Goal: Task Accomplishment & Management: Manage account settings

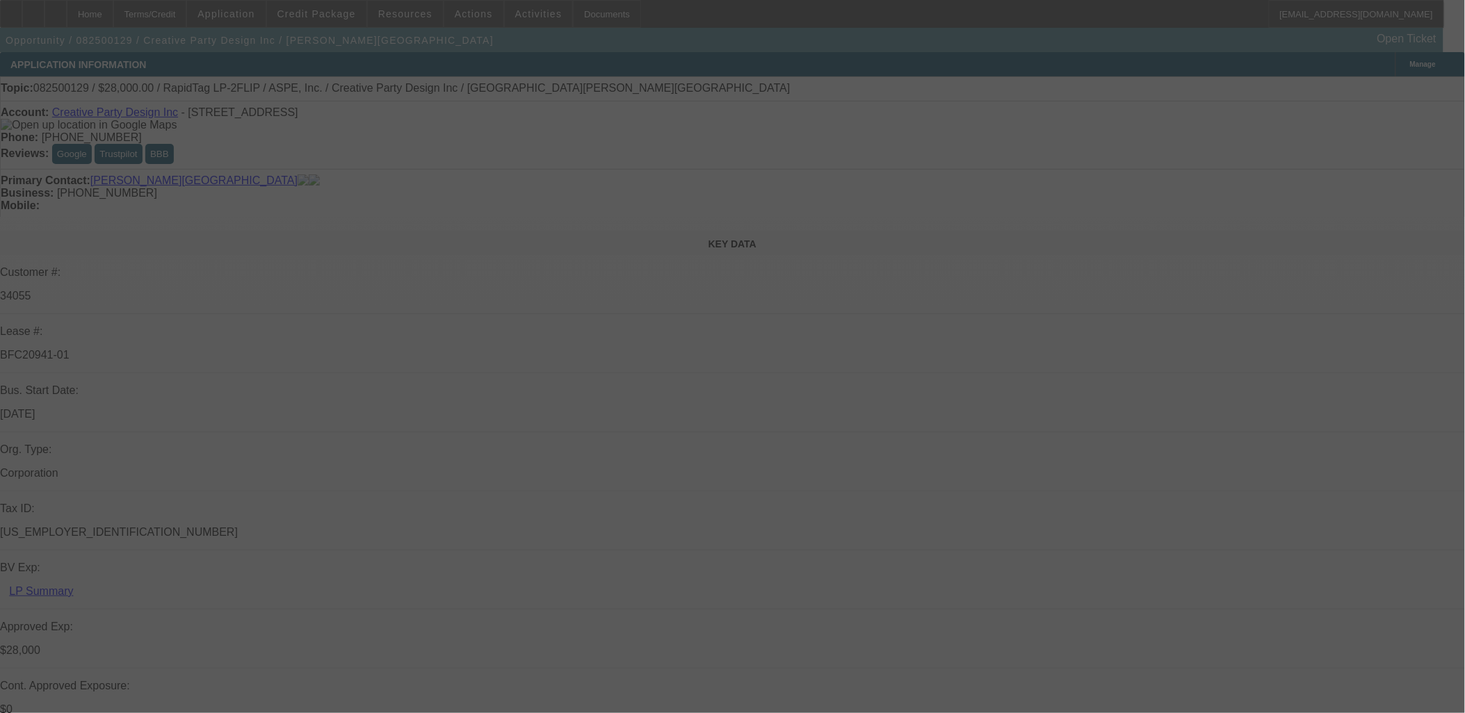
select select "0"
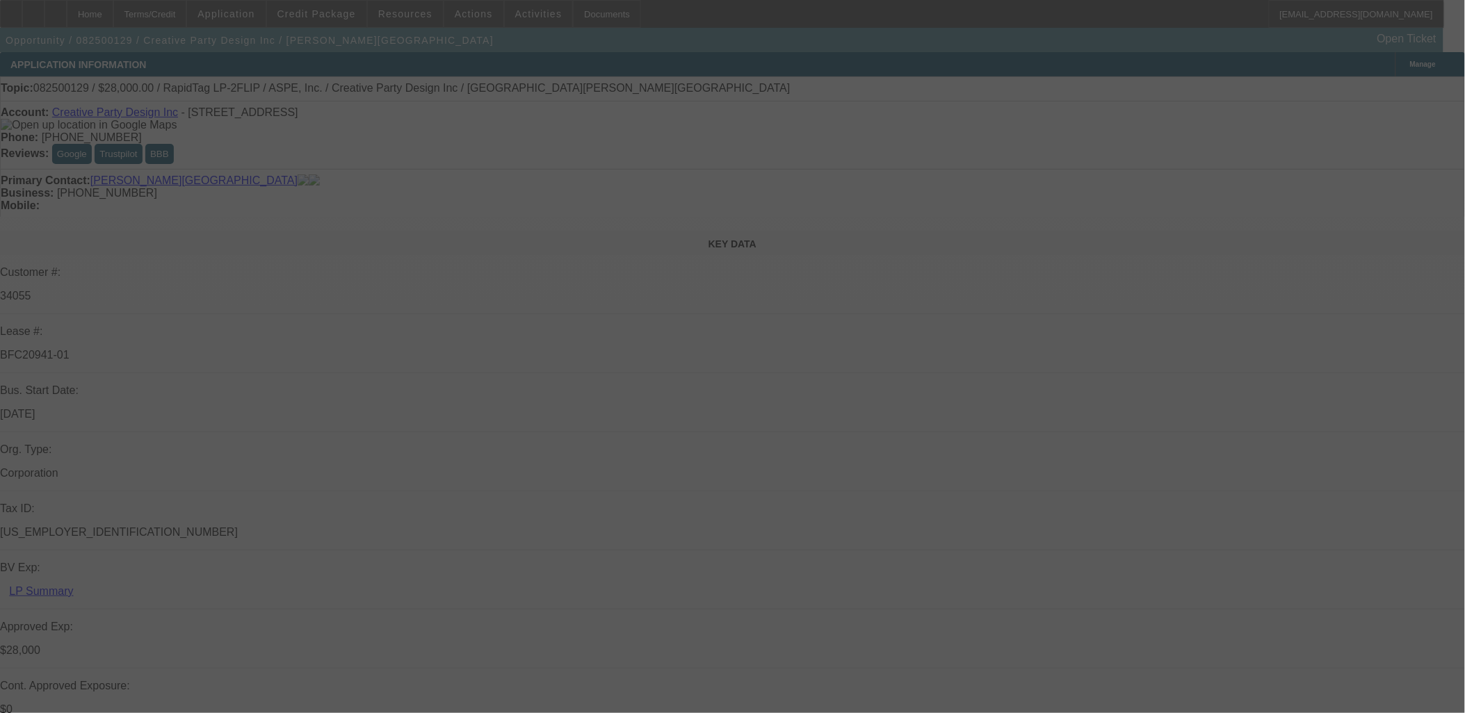
select select "0"
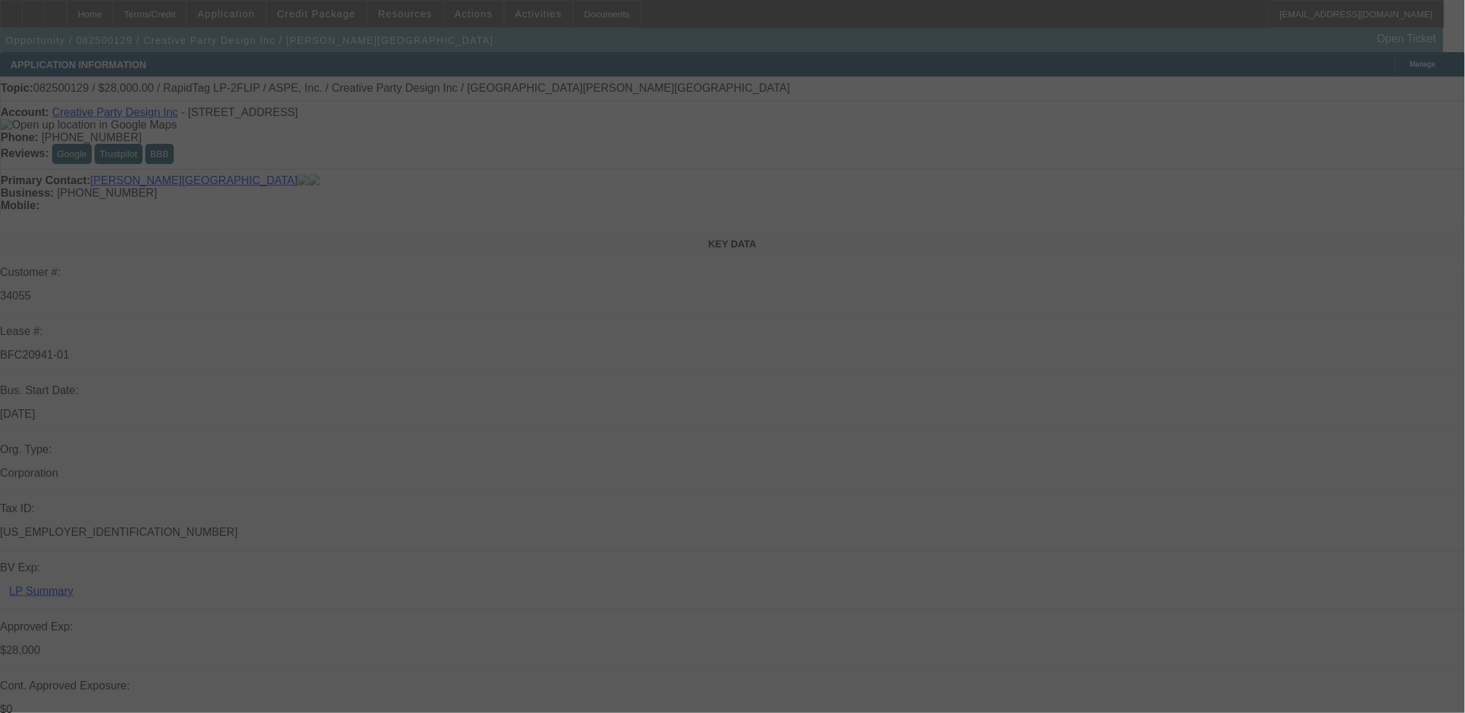
select select "0"
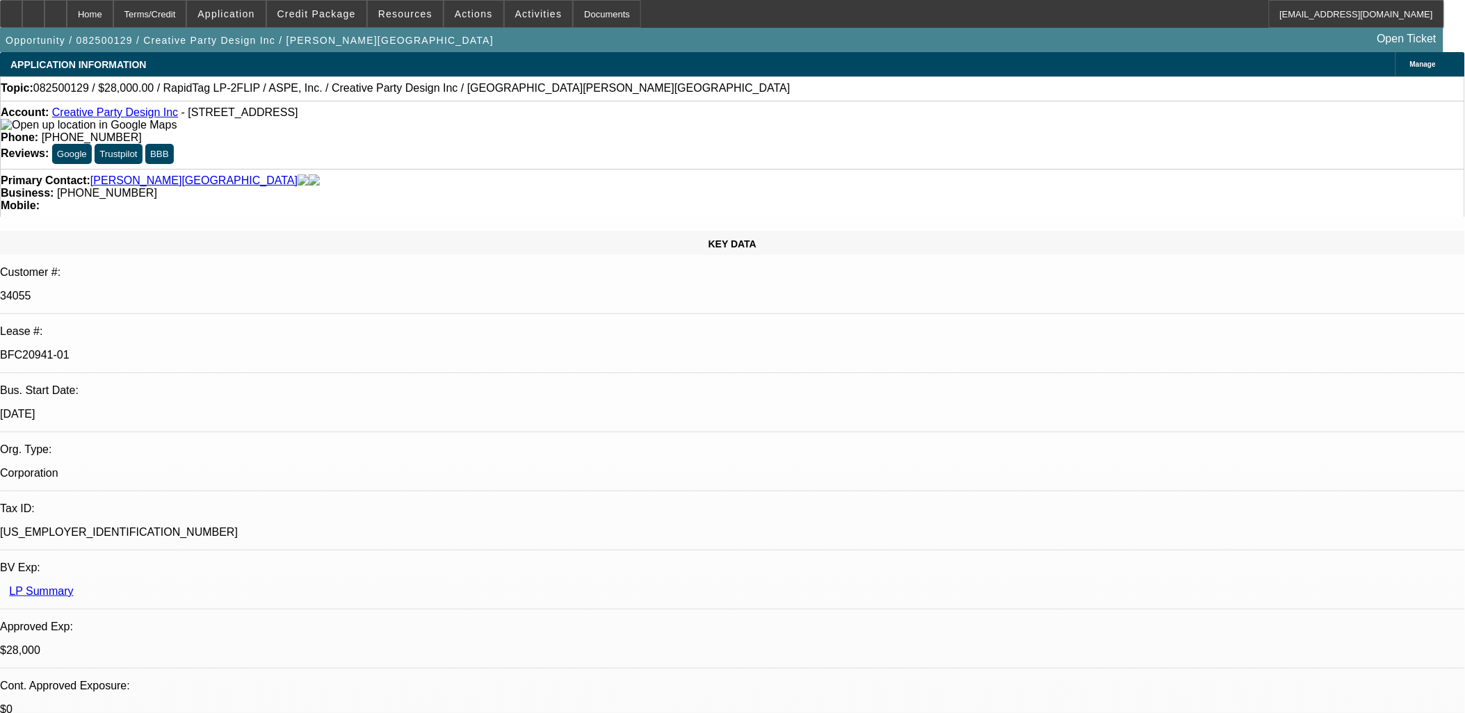
select select "1"
select select "6"
select select "1"
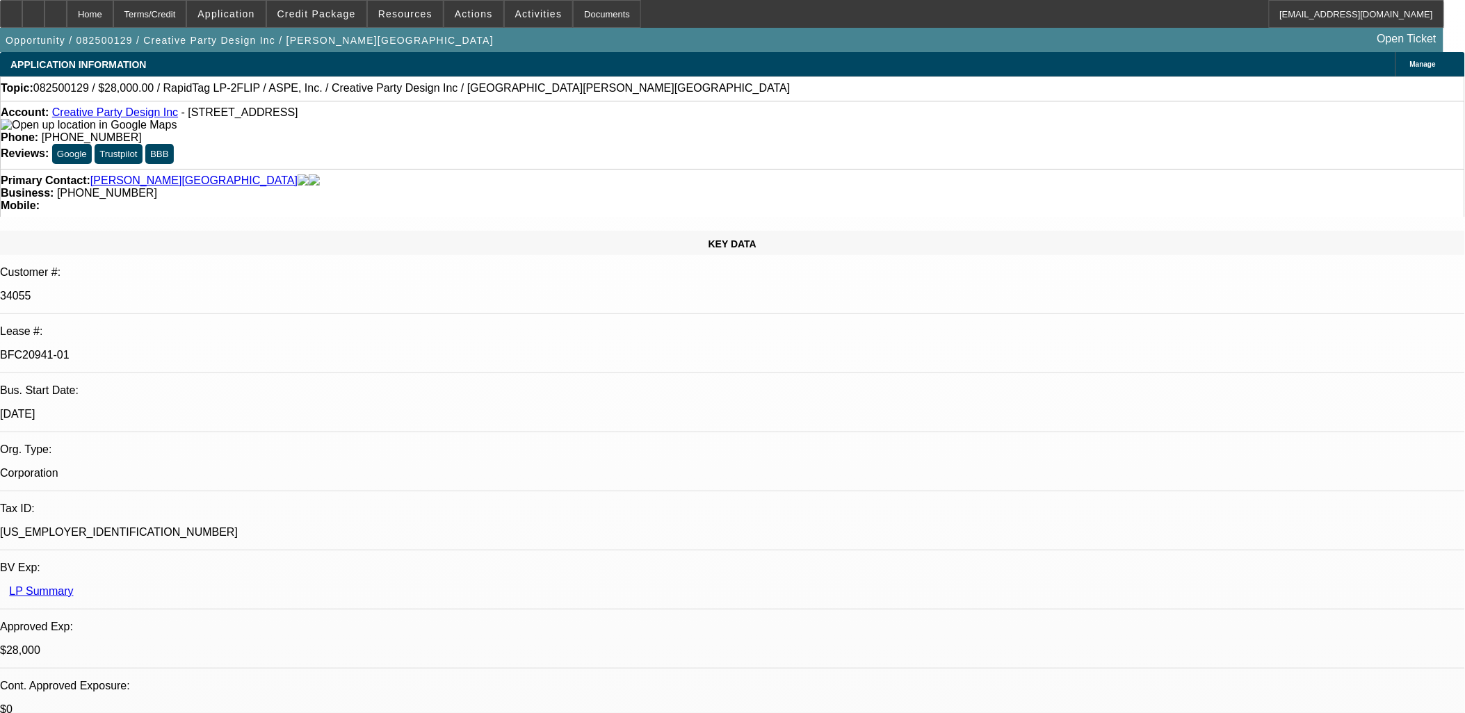
select select "6"
select select "1"
select select "6"
select select "1"
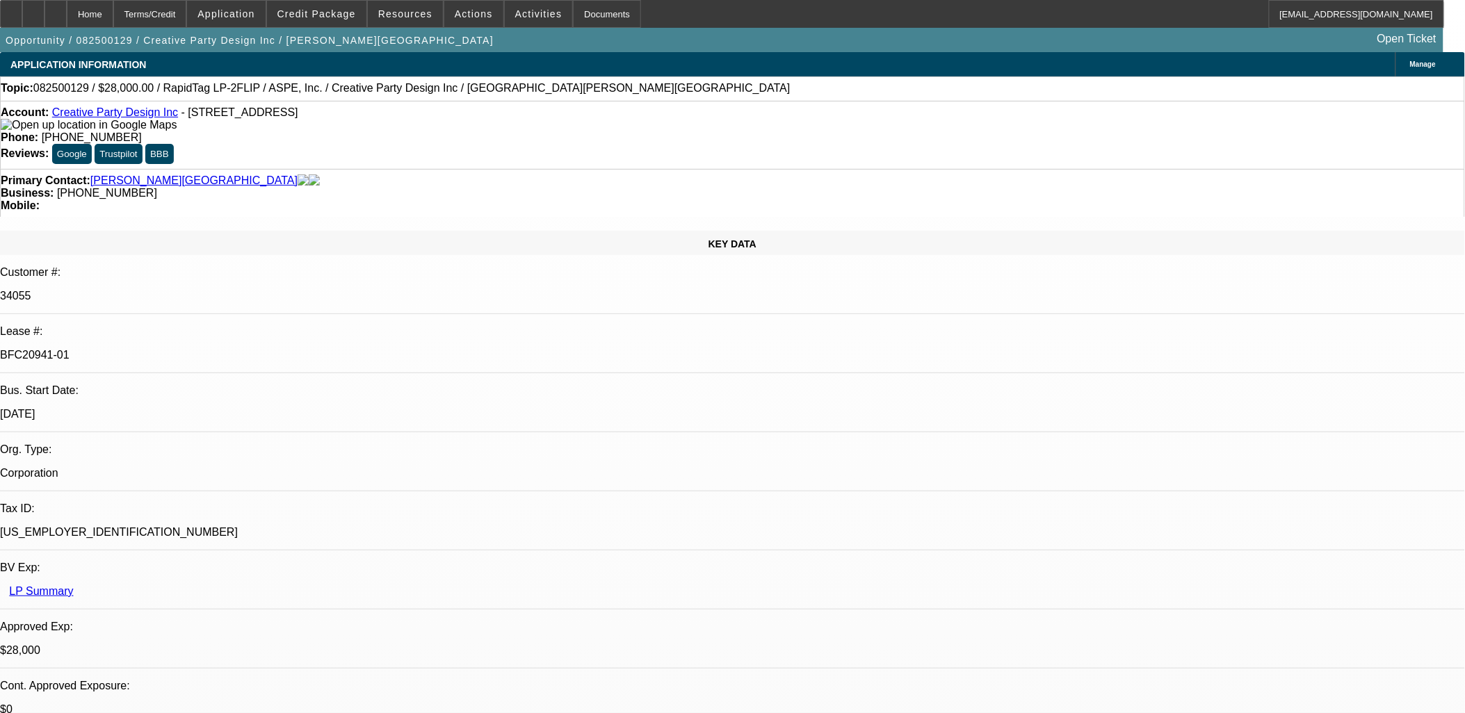
select select "1"
select select "6"
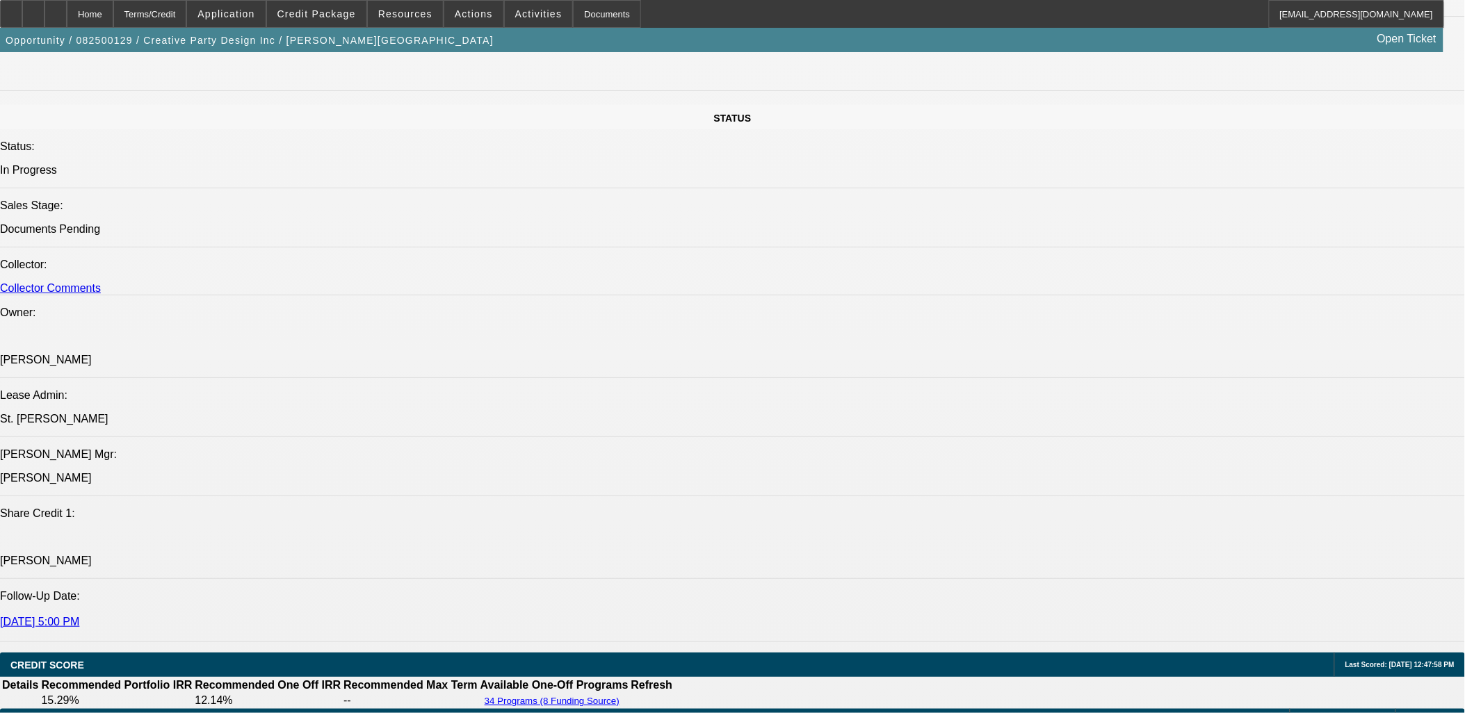
scroll to position [2086, 0]
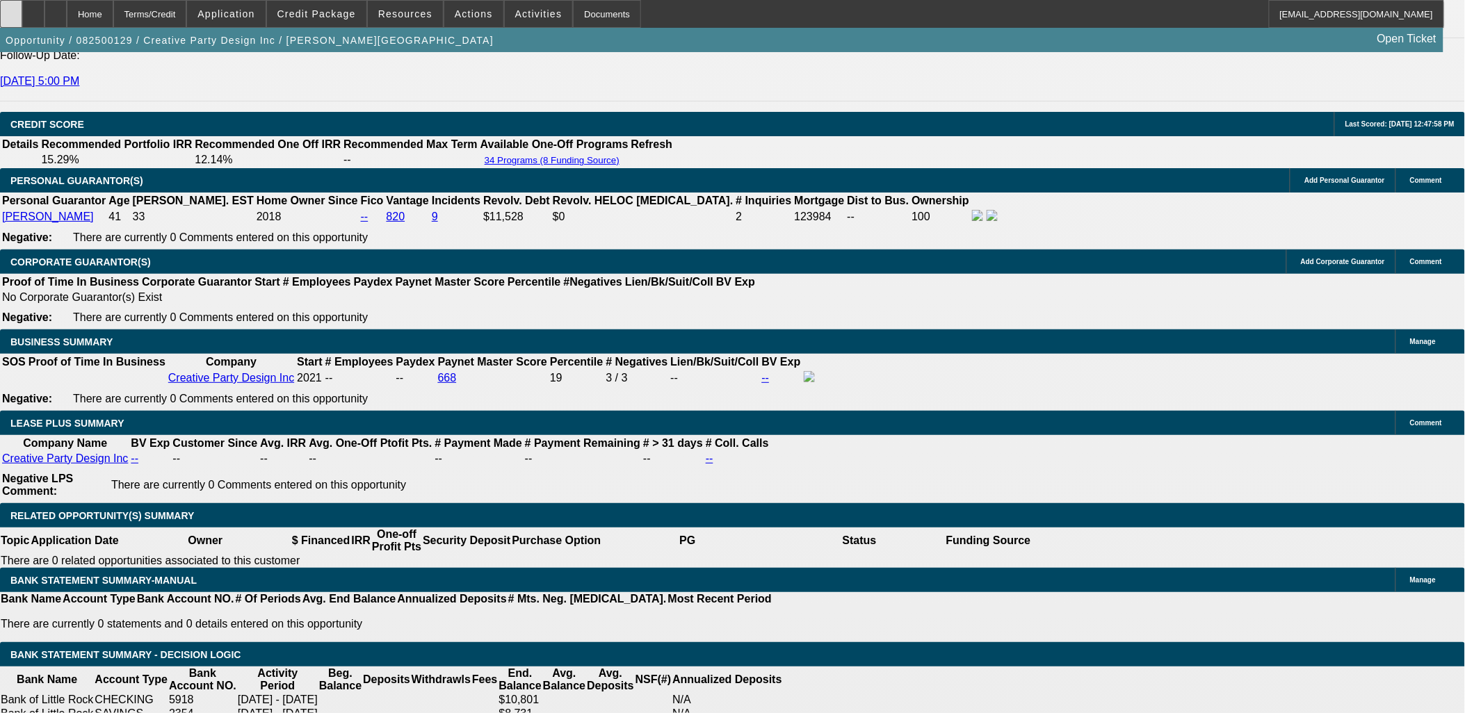
click at [11, 9] on icon at bounding box center [11, 9] width 0 height 0
click at [1169, 204] on span "Forward" at bounding box center [1180, 212] width 38 height 17
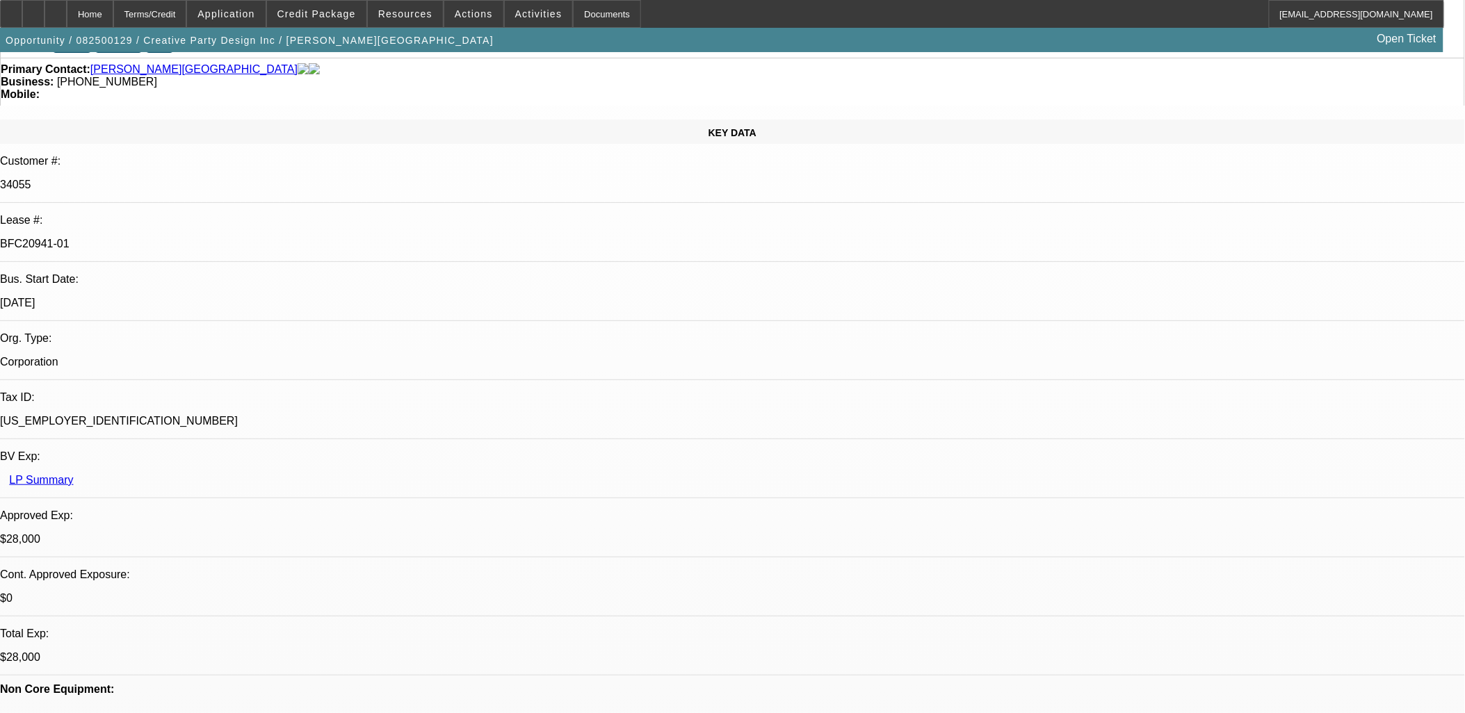
scroll to position [0, 0]
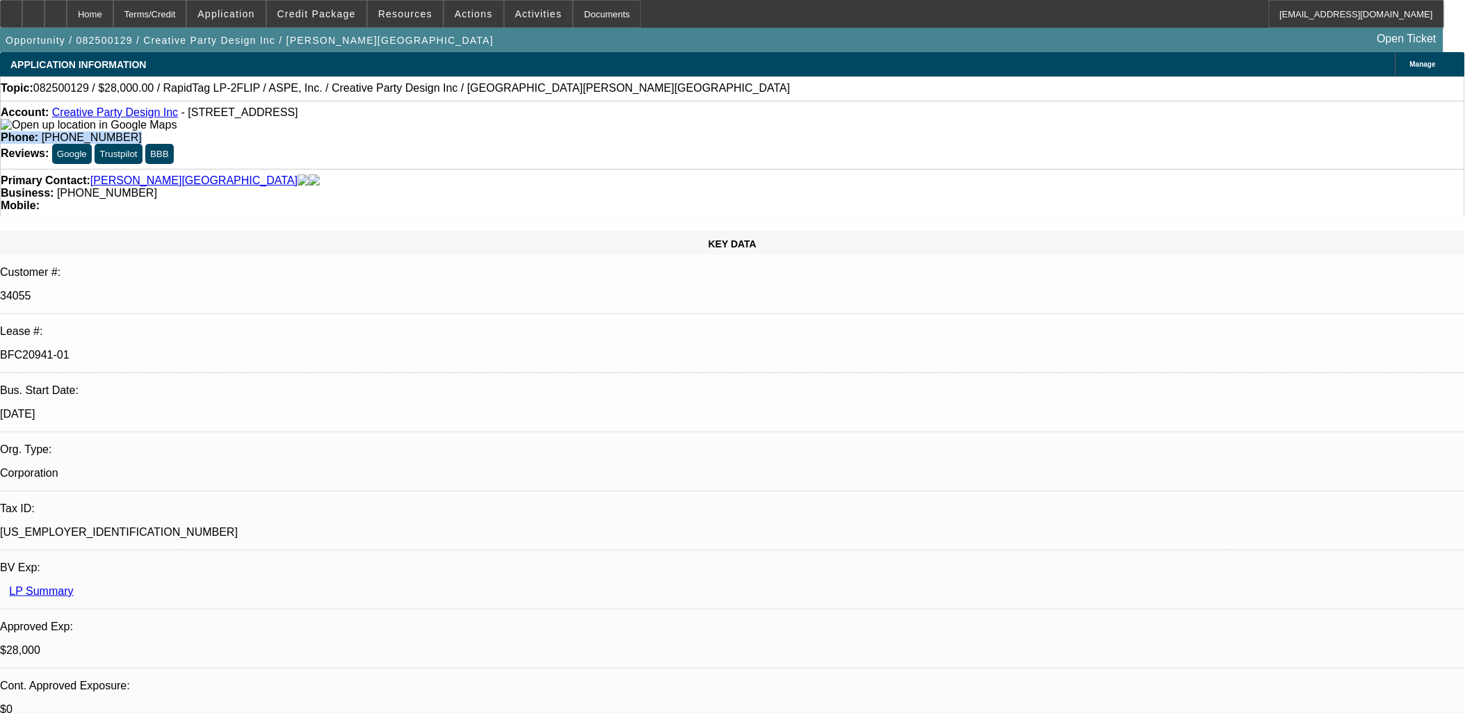
drag, startPoint x: 600, startPoint y: 113, endPoint x: 499, endPoint y: 109, distance: 100.9
click at [499, 131] on div "Phone: [PHONE_NUMBER]" at bounding box center [732, 137] width 1463 height 13
copy div "Phone: [PHONE_NUMBER]"
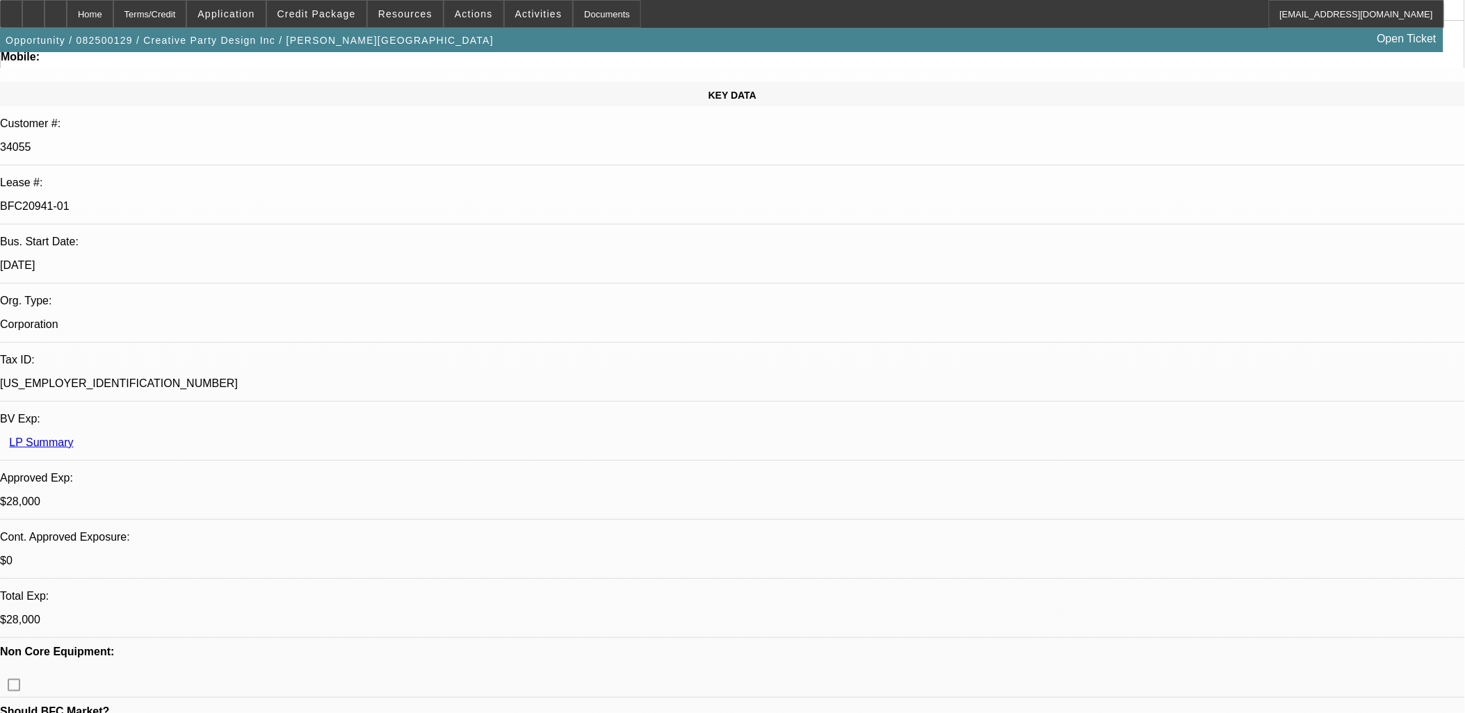
scroll to position [154, 0]
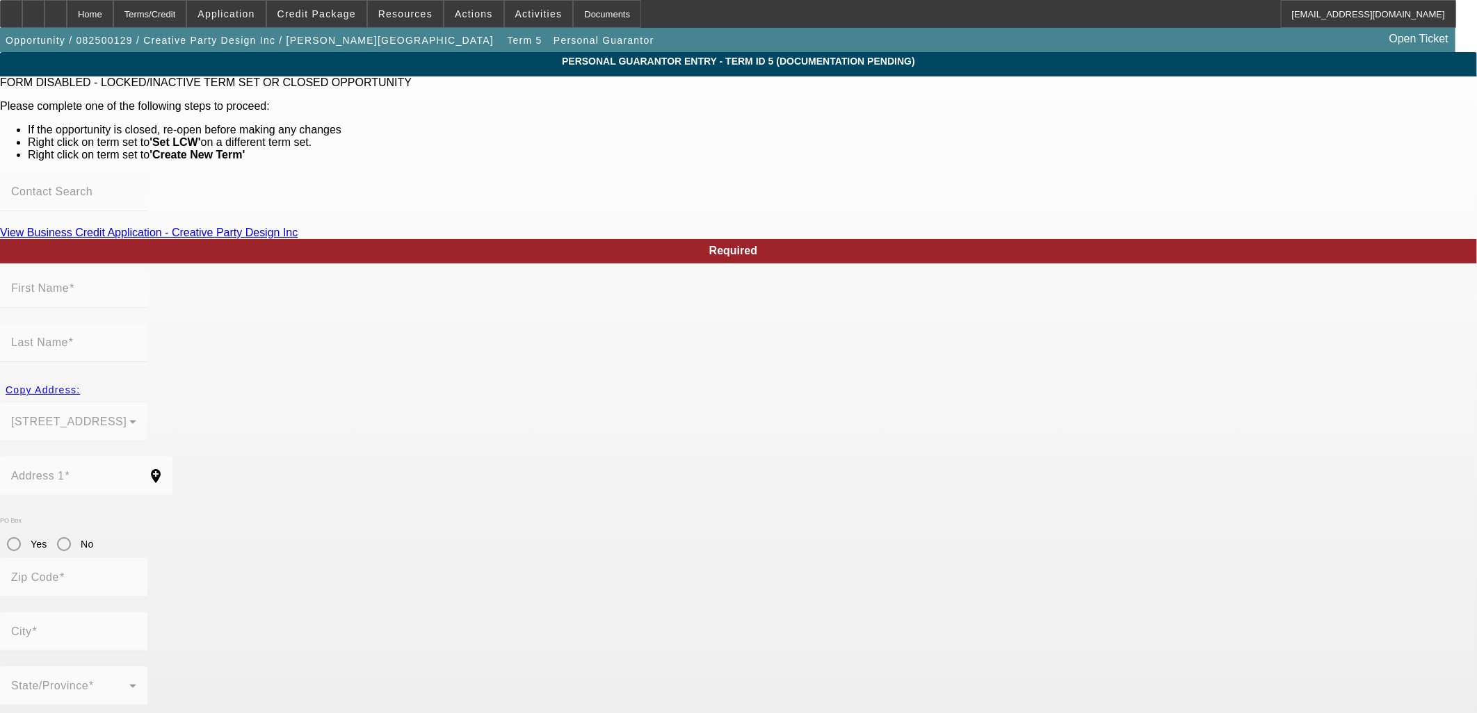
type input "[PERSON_NAME]"
type input "[STREET_ADDRESS]"
radio input "true"
type input "72116"
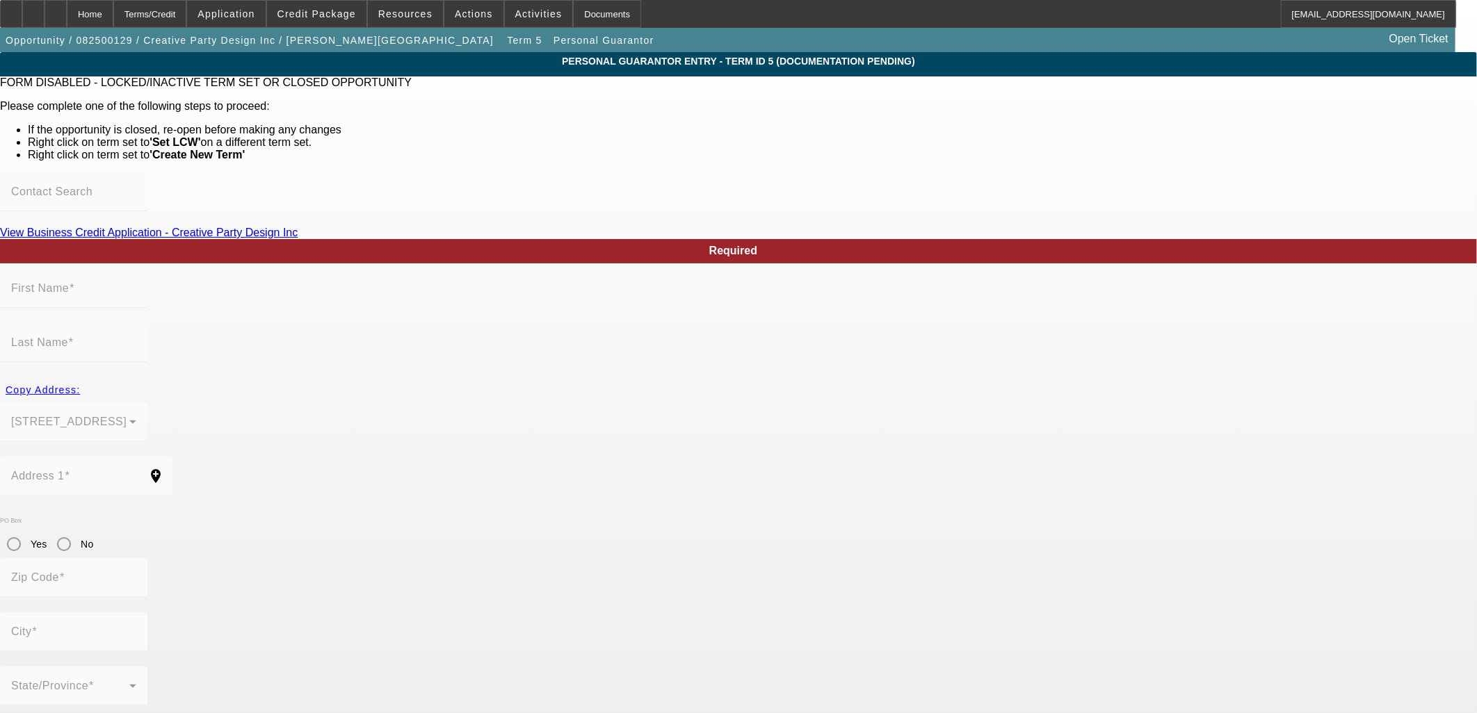
type input "[GEOGRAPHIC_DATA]"
type input "[PHONE_NUMBER]"
type input "100"
type input "569-83-4048"
type input "[EMAIL_ADDRESS][DOMAIN_NAME]"
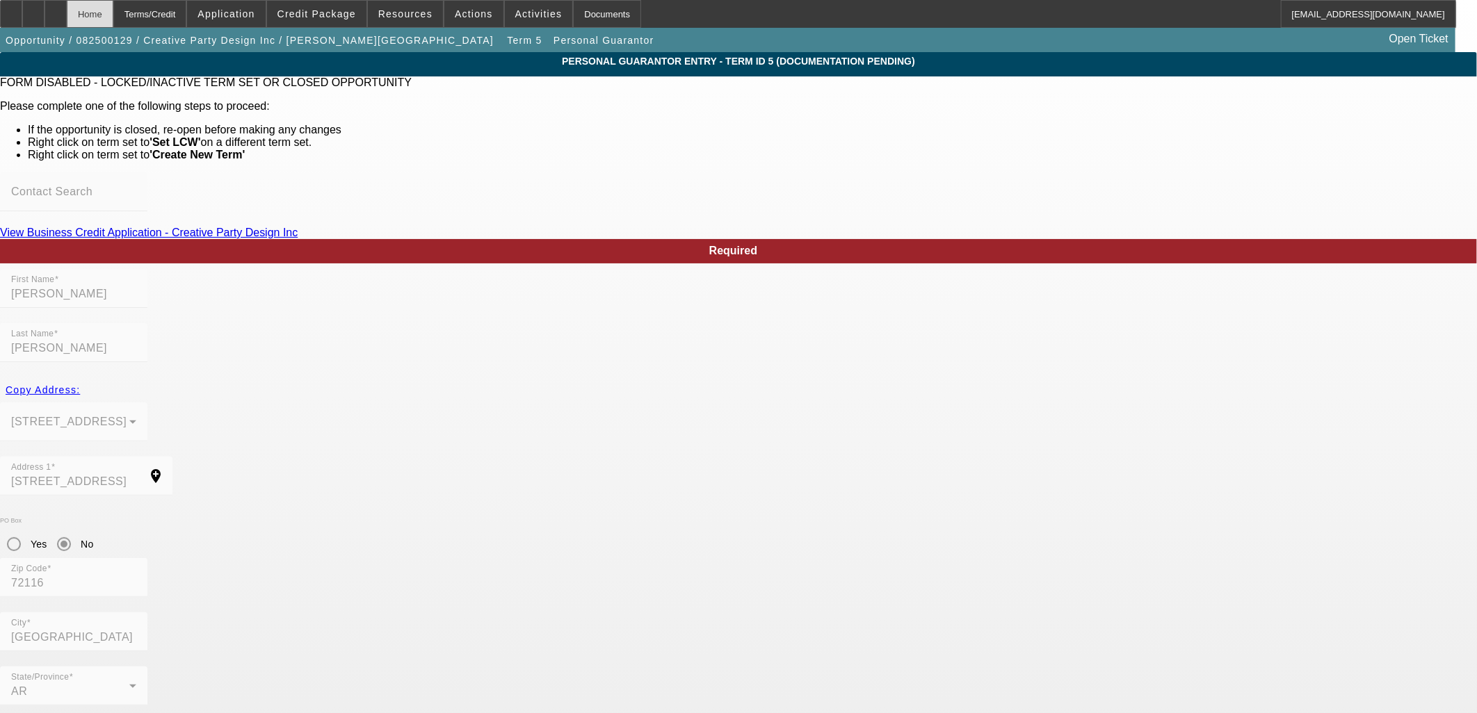
drag, startPoint x: 99, startPoint y: 8, endPoint x: 117, endPoint y: 10, distance: 18.3
click at [115, 10] on div "Home Terms/Credit Application Credit Package Resources Actions Activities Docum…" at bounding box center [728, 14] width 1456 height 28
click at [113, 10] on div "Home" at bounding box center [90, 14] width 47 height 28
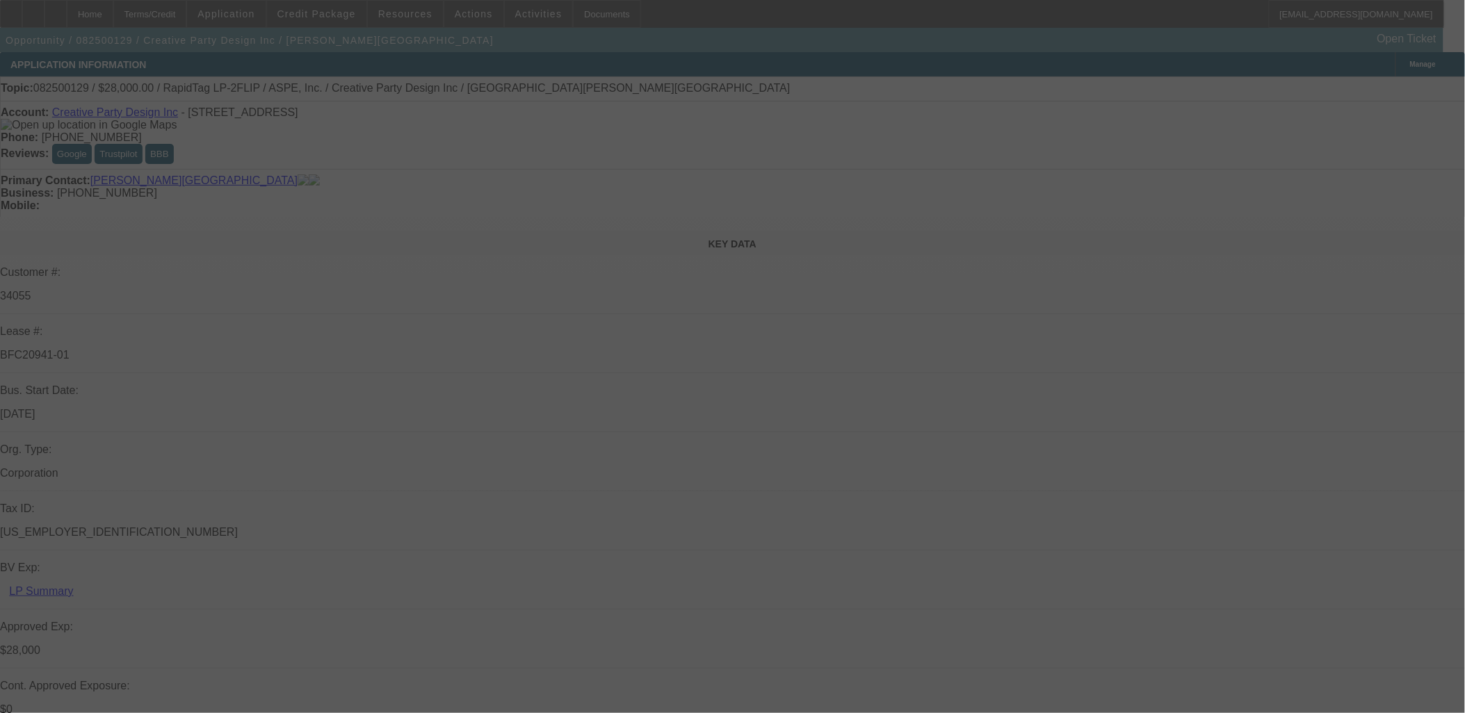
select select "0"
select select "6"
select select "0"
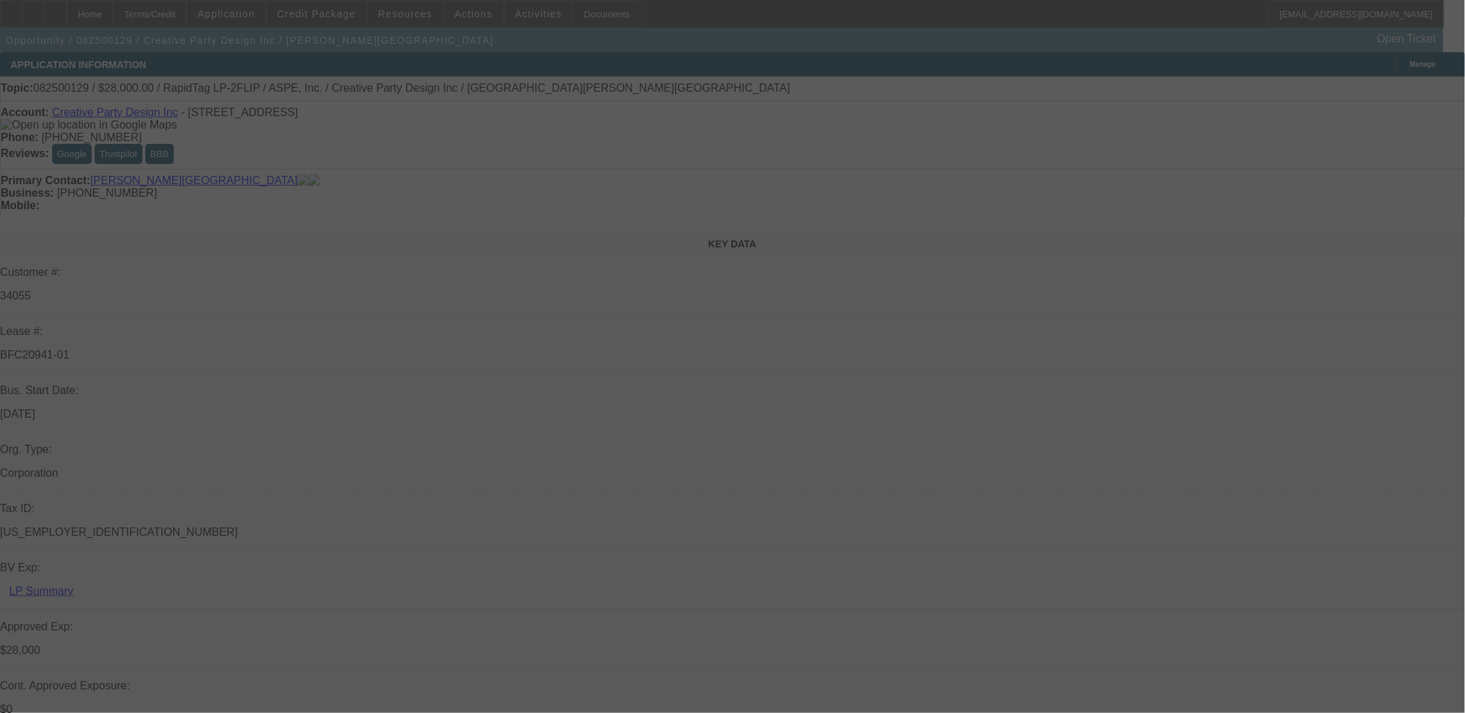
select select "0"
select select "6"
select select "0"
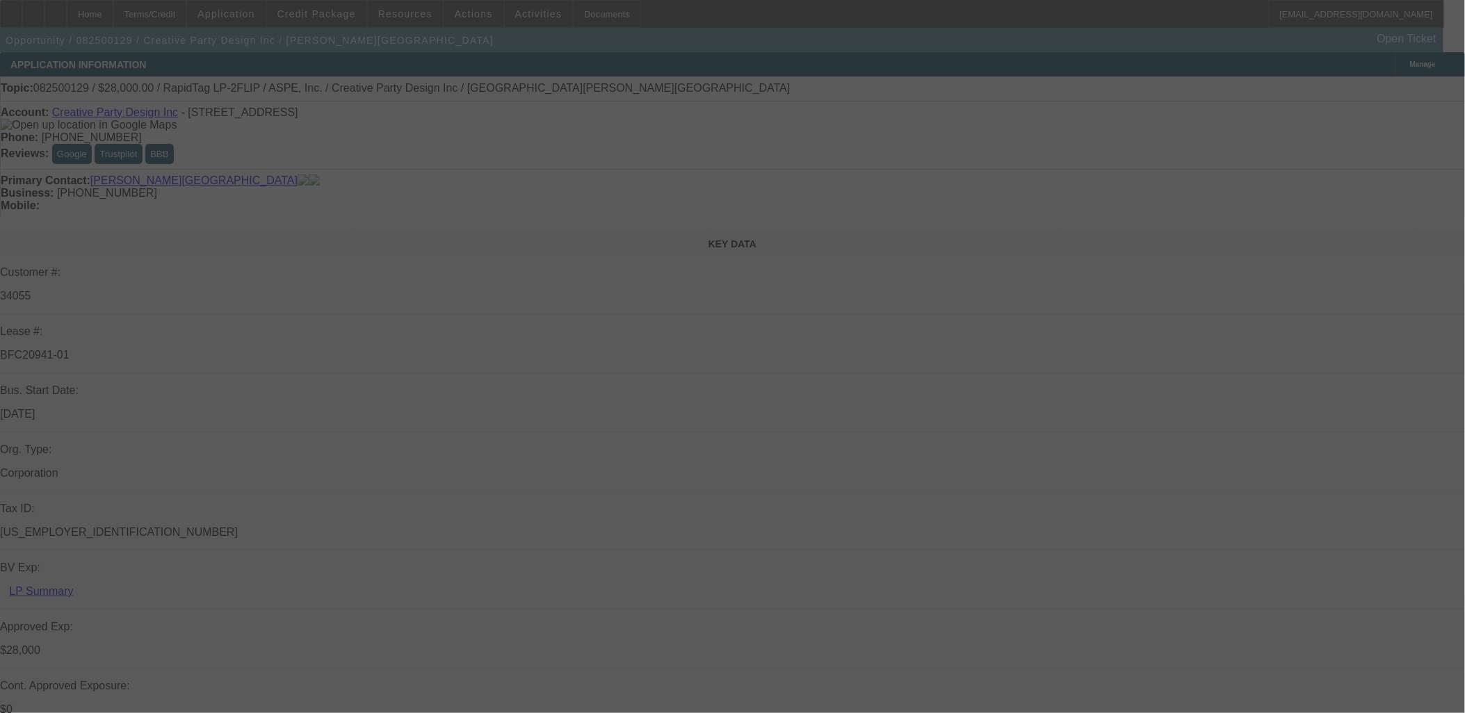
select select "0"
select select "6"
select select "0"
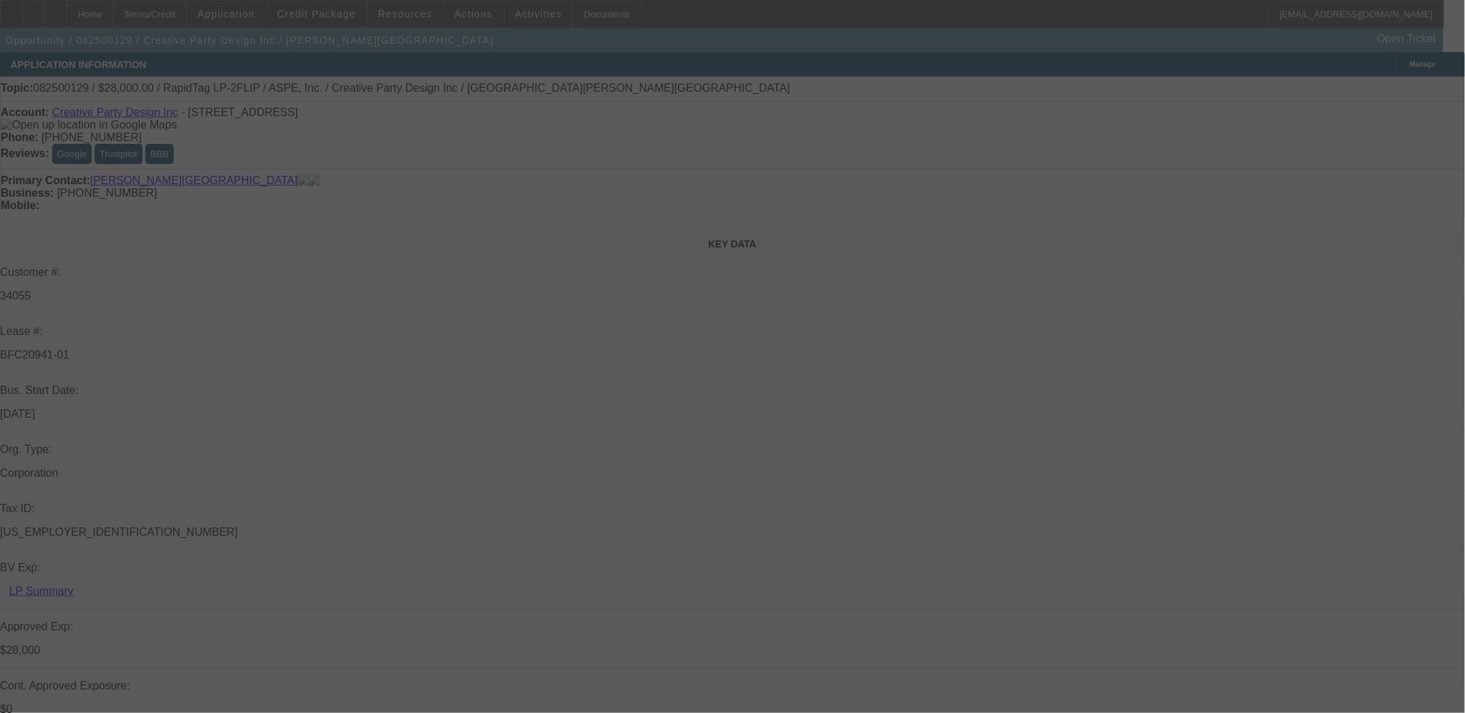
select select "6"
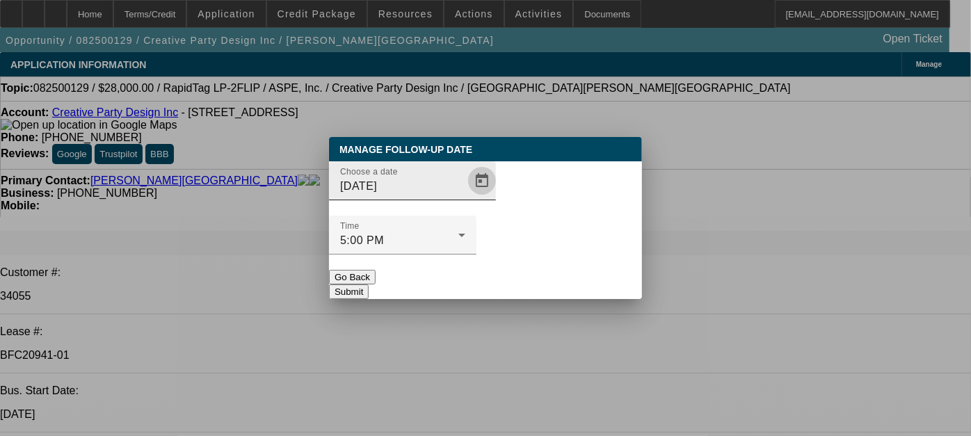
click at [465, 197] on span "Open calendar" at bounding box center [481, 180] width 33 height 33
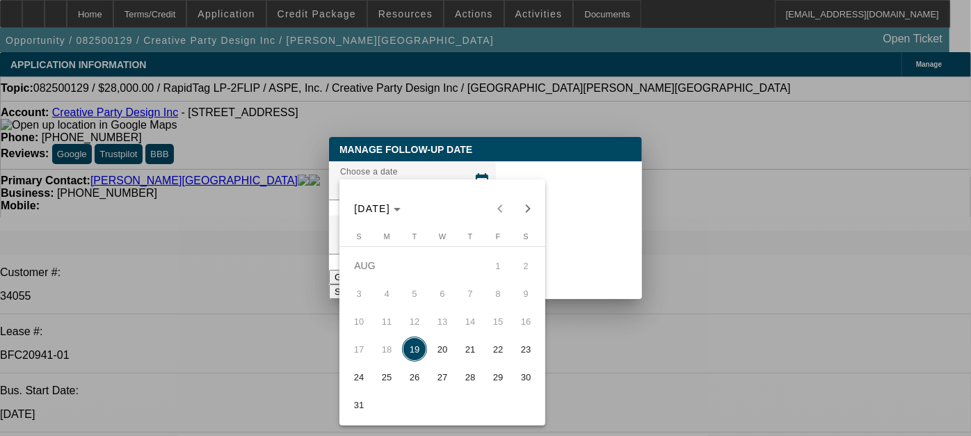
click at [414, 376] on span "26" at bounding box center [414, 376] width 25 height 25
type input "[DATE]"
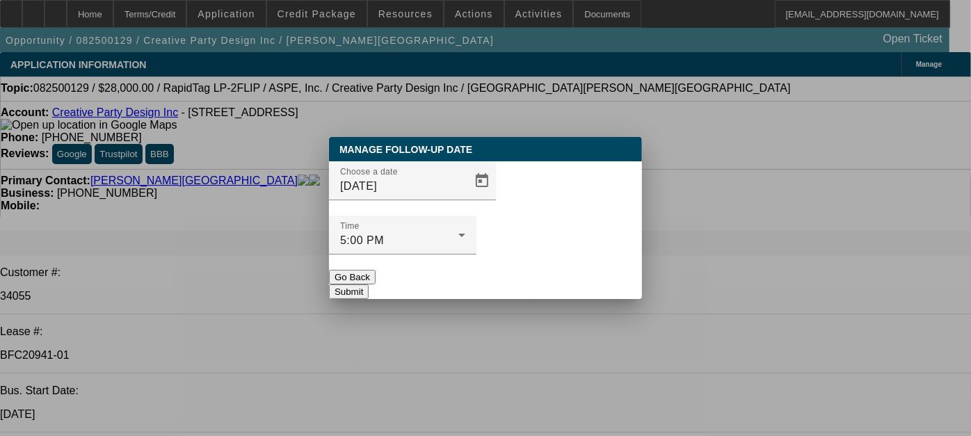
click at [368, 284] on button "Submit" at bounding box center [349, 291] width 40 height 15
